Goal: Transaction & Acquisition: Purchase product/service

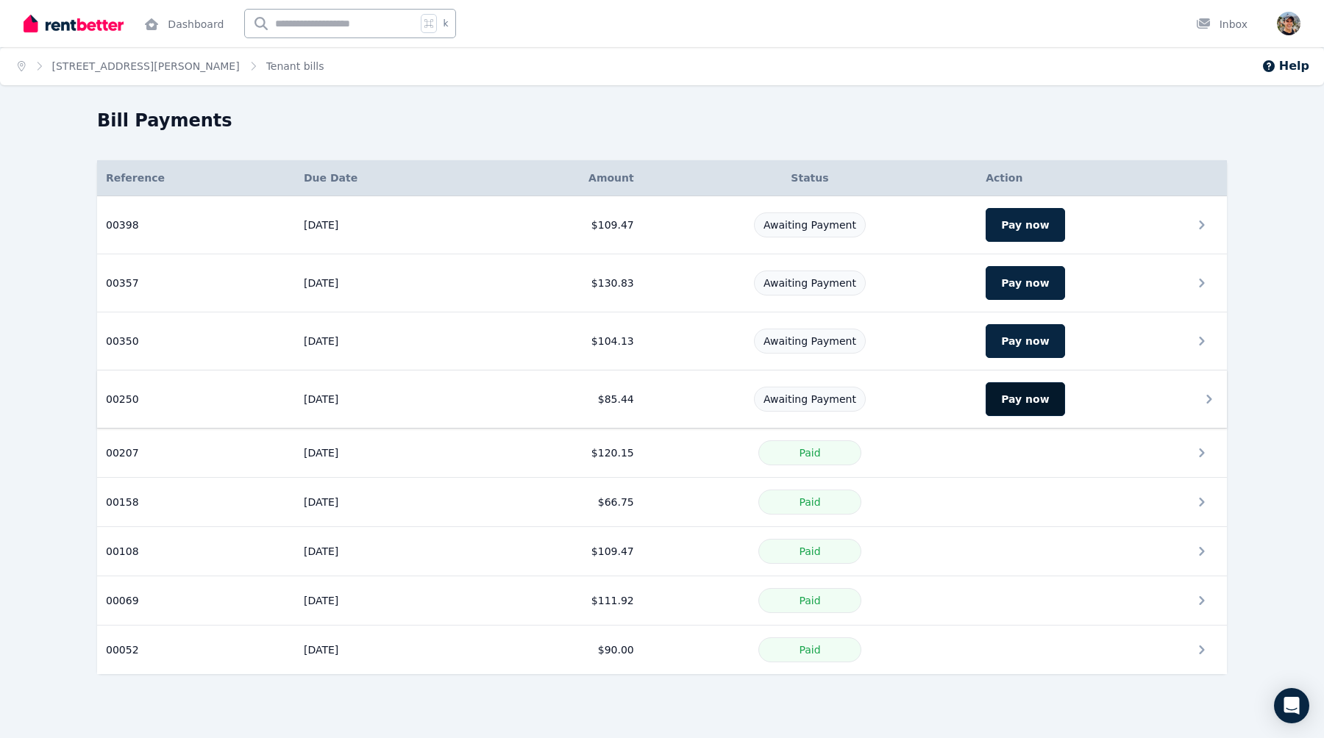
click at [1037, 401] on button "Pay now" at bounding box center [1024, 399] width 79 height 34
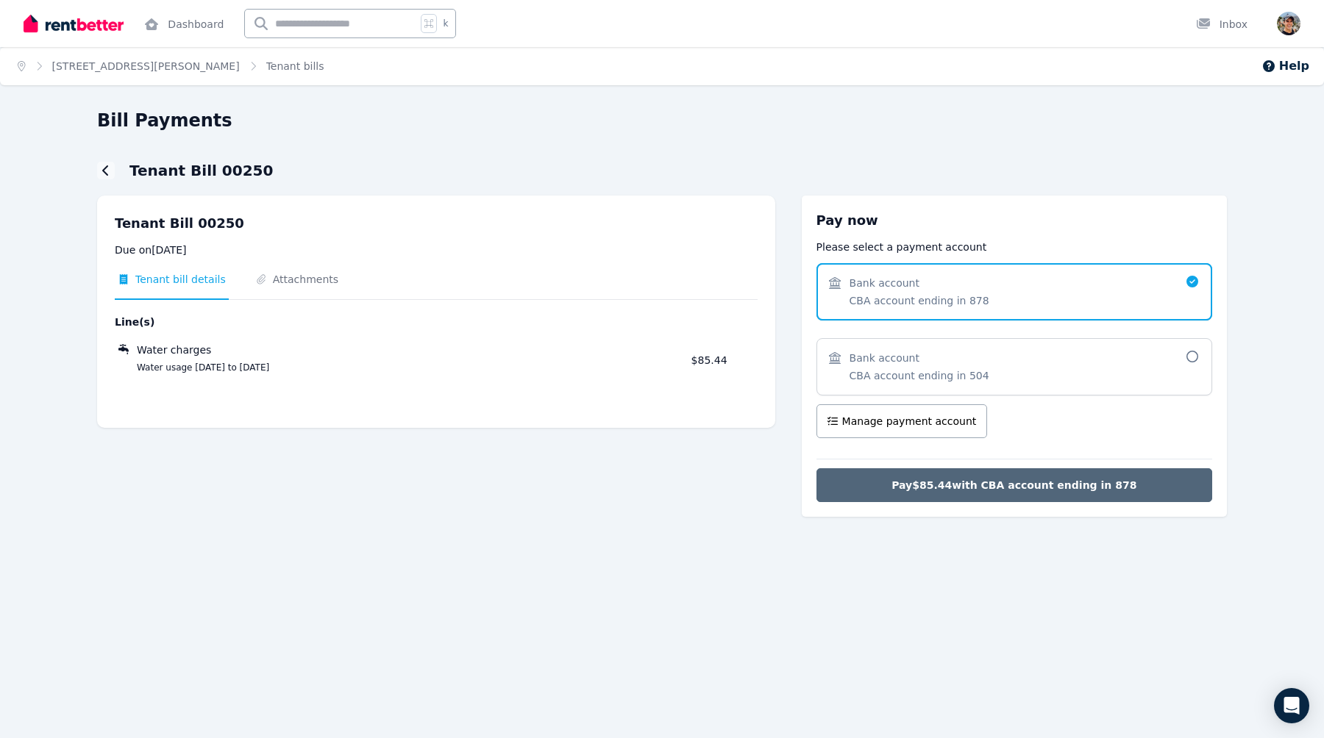
click at [932, 484] on span "Pay $85.44 with CBA account ending in 878" at bounding box center [1013, 485] width 245 height 15
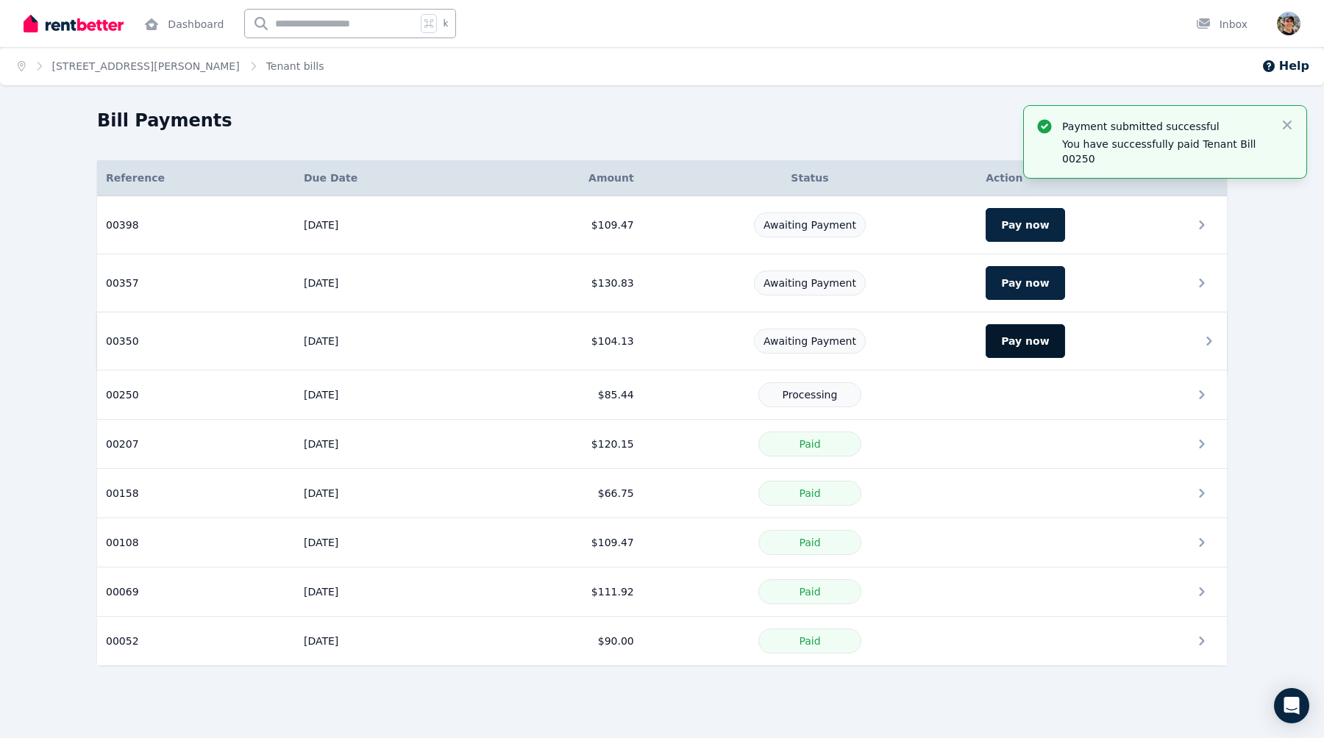
click at [1011, 339] on button "Pay now" at bounding box center [1024, 341] width 79 height 34
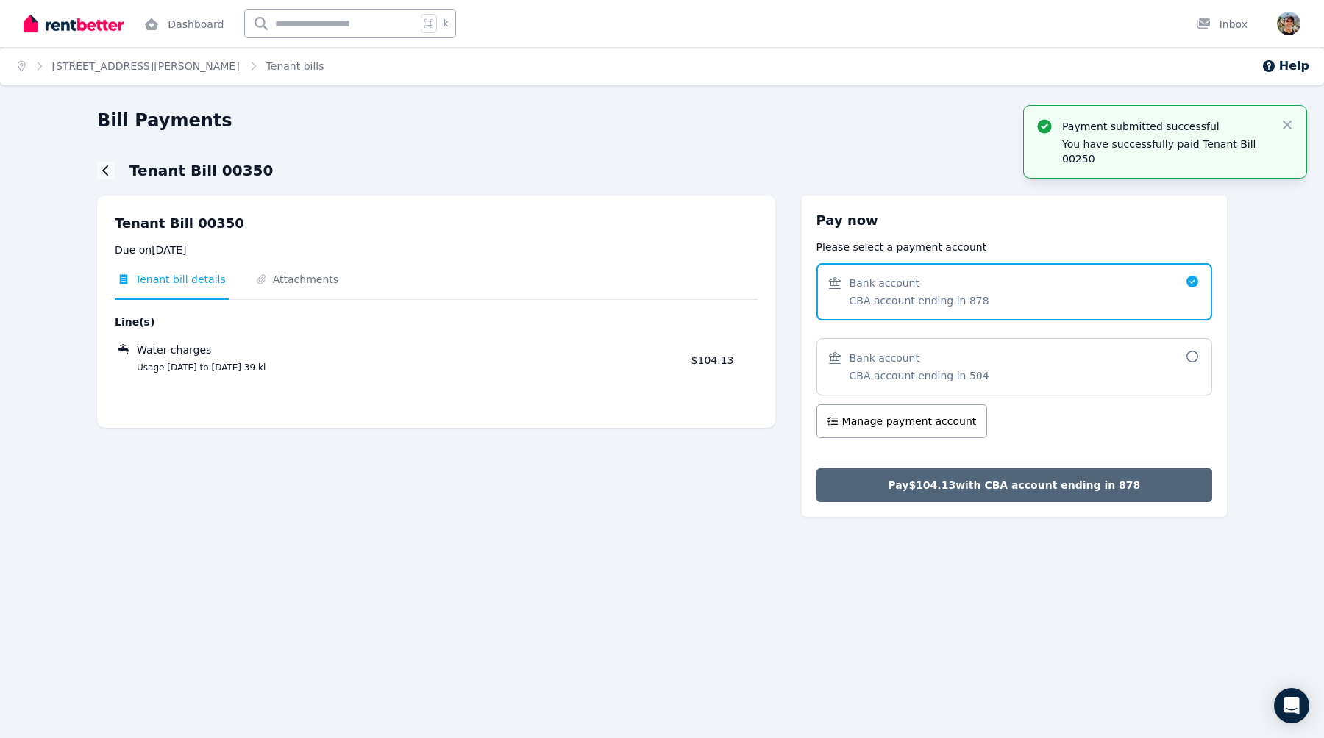
click at [979, 486] on span "Pay $104.13 with CBA account ending in 878" at bounding box center [1014, 485] width 252 height 15
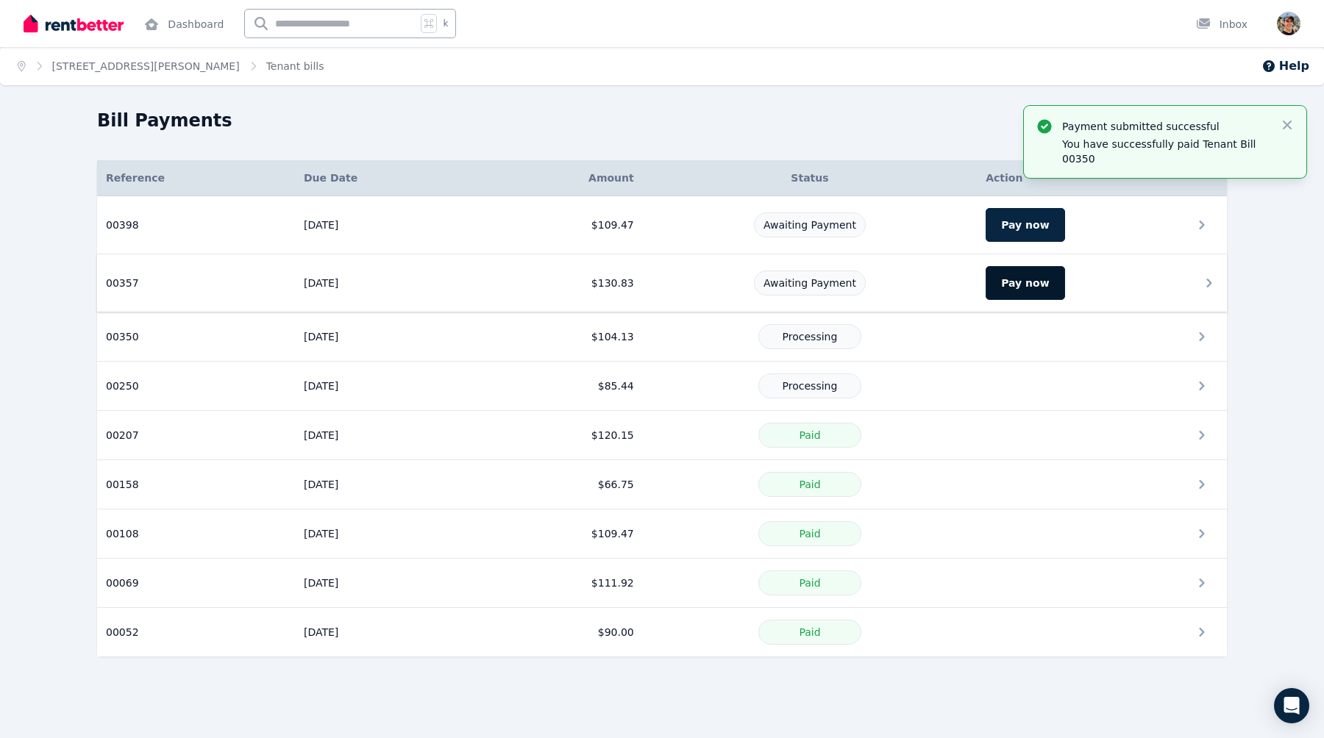
click at [1009, 282] on button "Pay now" at bounding box center [1024, 283] width 79 height 34
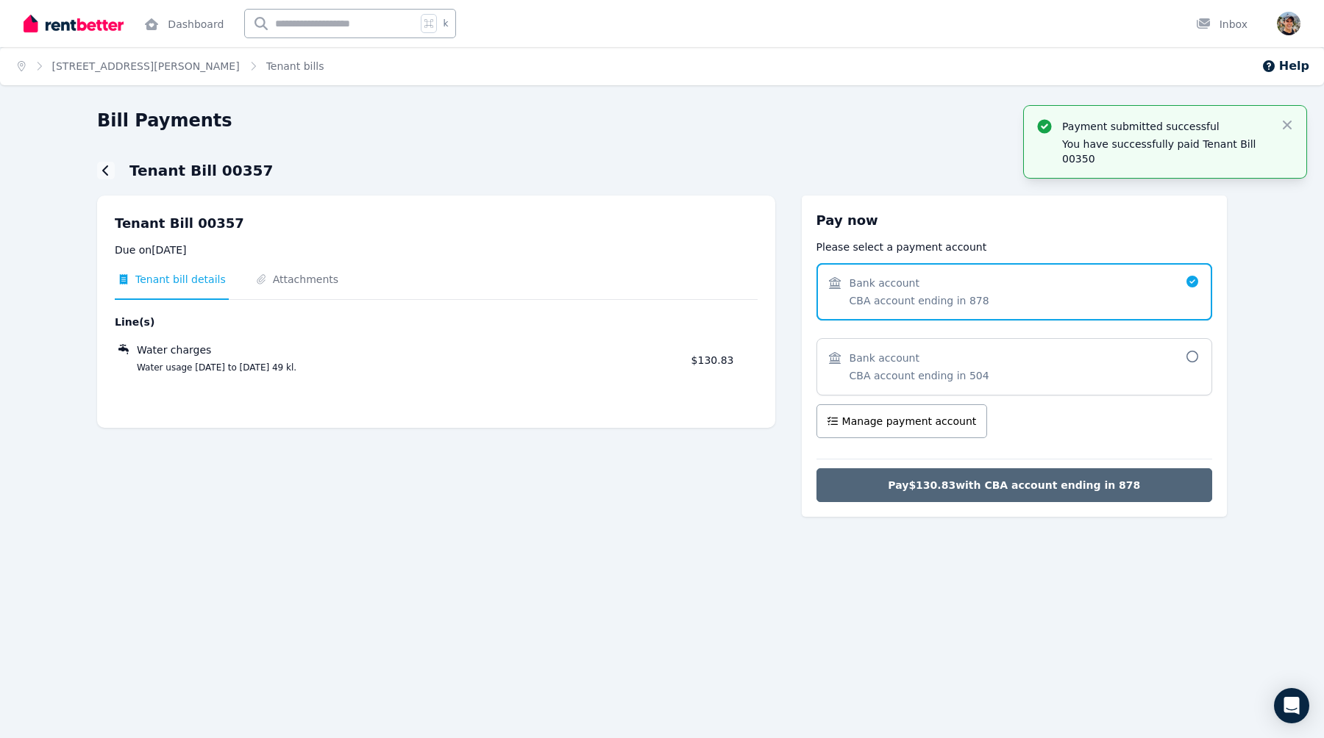
click at [988, 478] on span "Pay $130.83 with CBA account ending in 878" at bounding box center [1014, 485] width 252 height 15
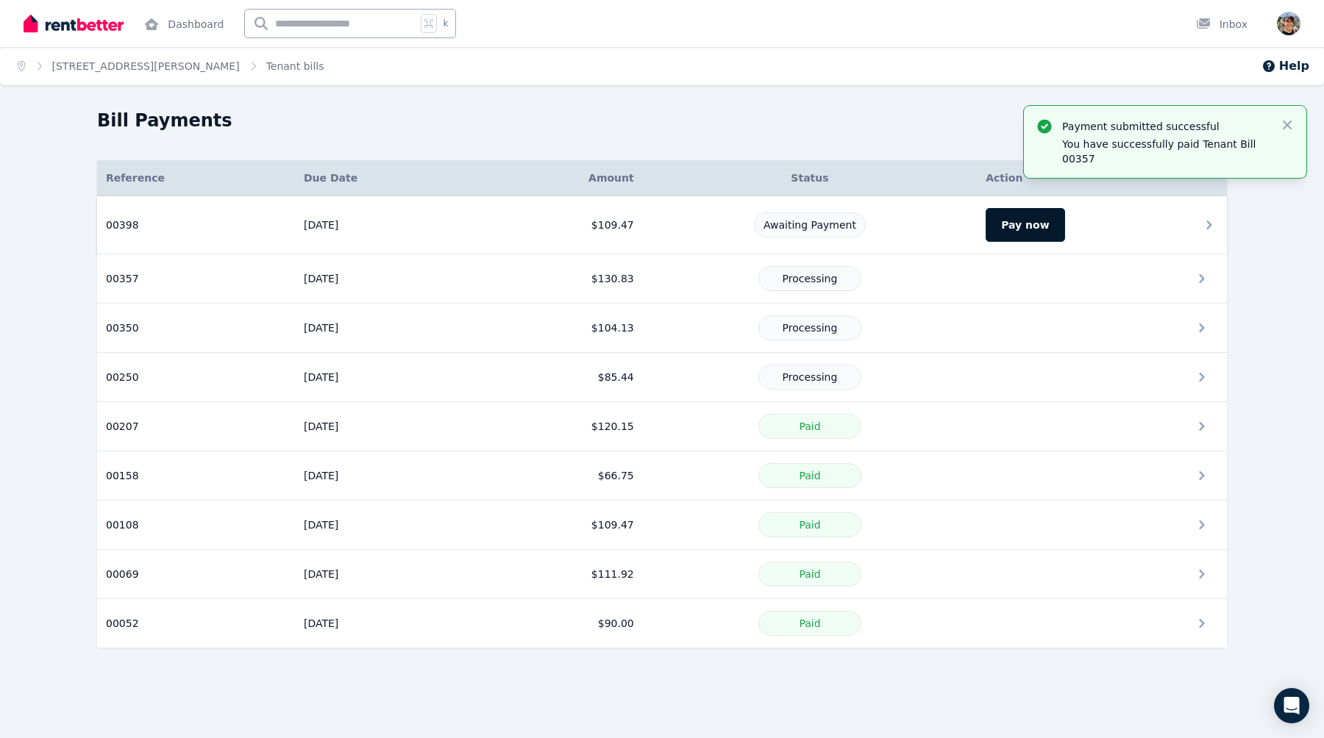
click at [1027, 228] on button "Pay now" at bounding box center [1024, 225] width 79 height 34
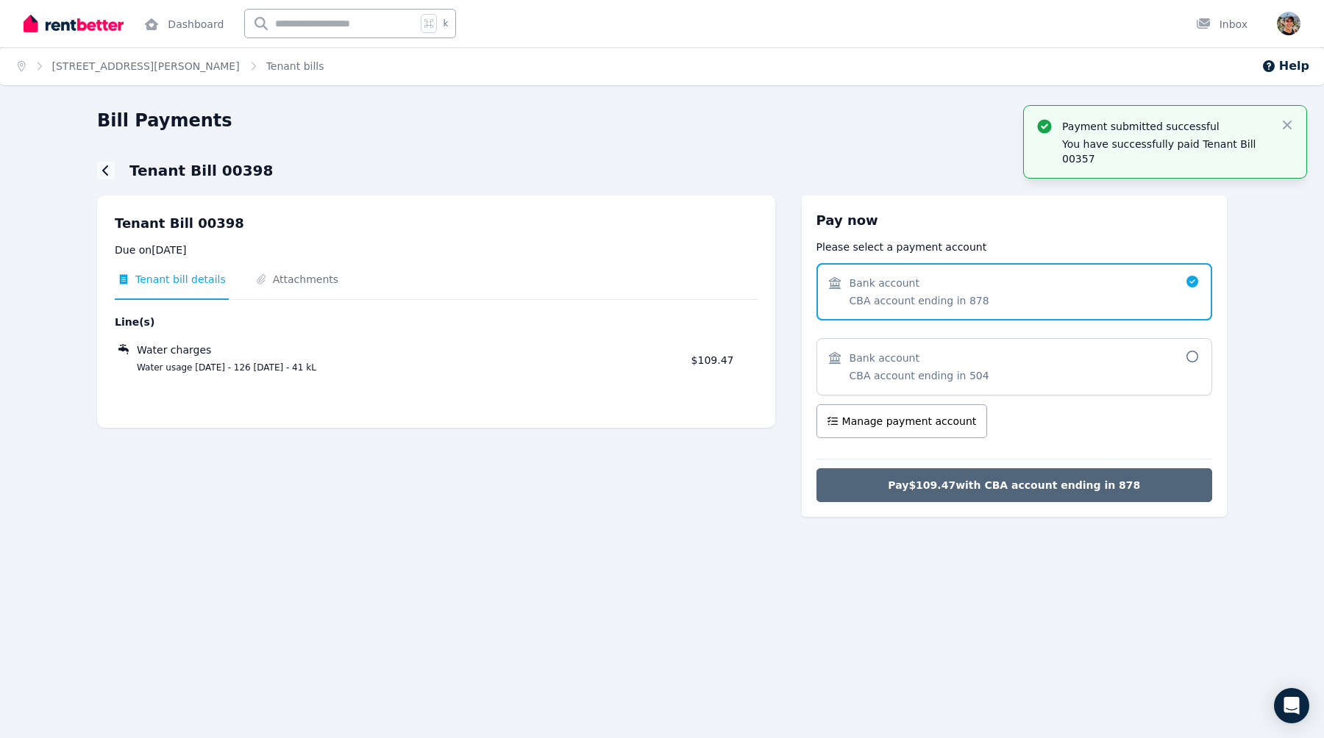
click at [1012, 492] on span "Pay $109.47 with CBA account ending in 878" at bounding box center [1014, 485] width 252 height 15
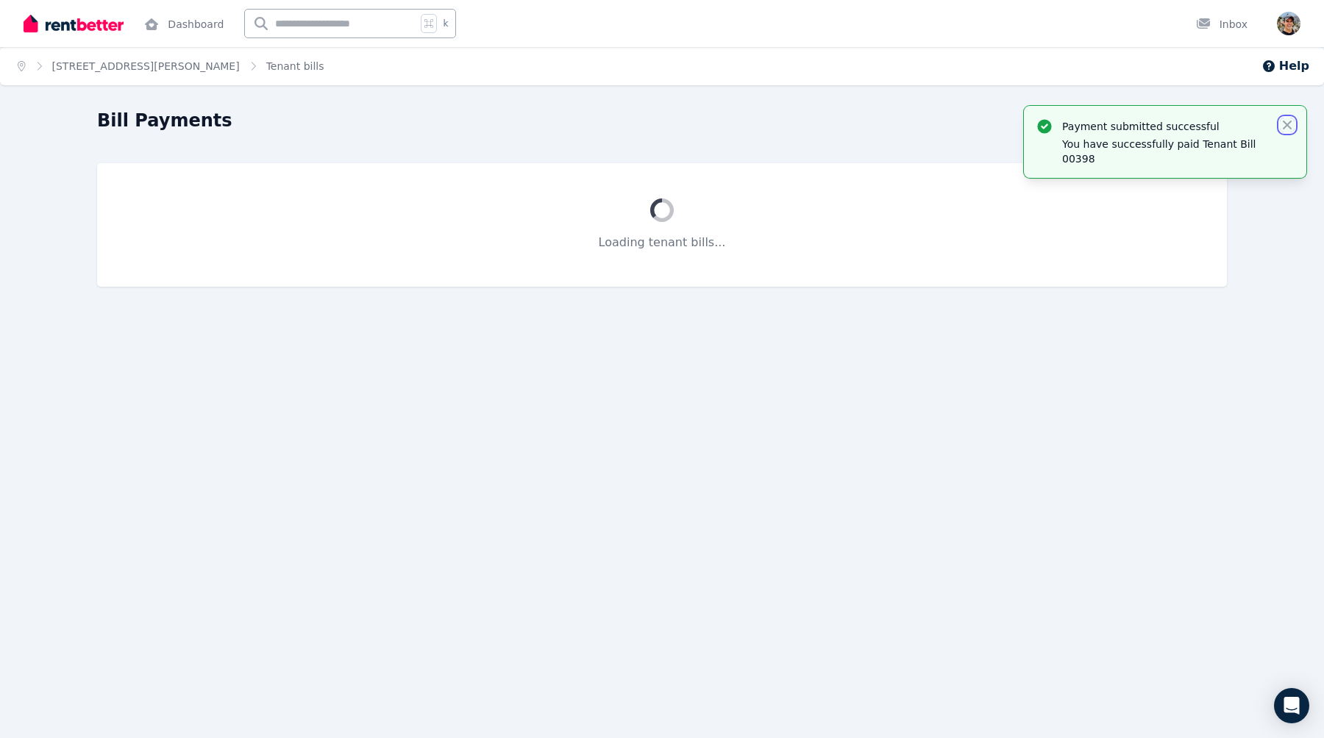
drag, startPoint x: 1286, startPoint y: 124, endPoint x: 1088, endPoint y: 120, distance: 197.9
click at [1286, 124] on icon "button" at bounding box center [1287, 125] width 9 height 9
